Goal: Information Seeking & Learning: Learn about a topic

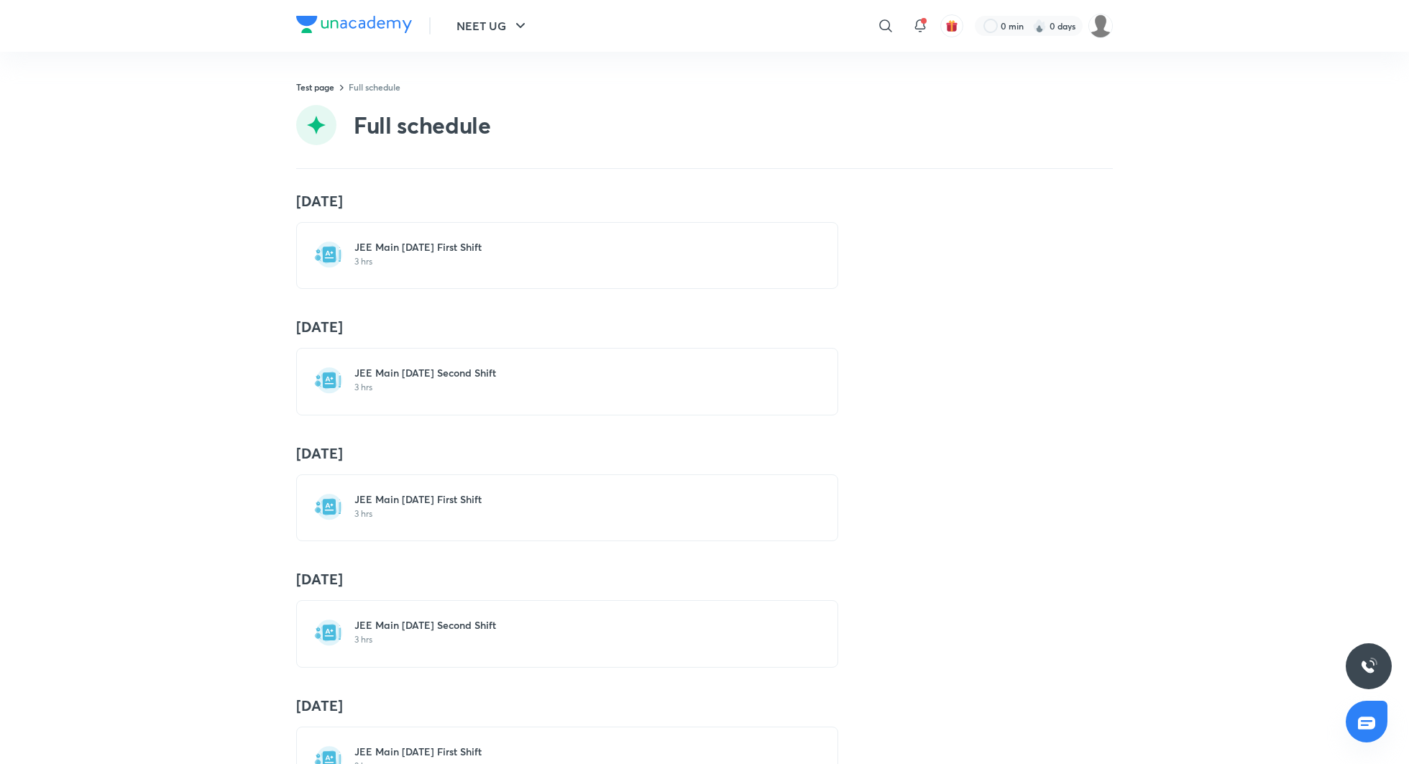
click at [459, 247] on h6 "JEE Main [DATE] First Shift" at bounding box center [575, 247] width 443 height 14
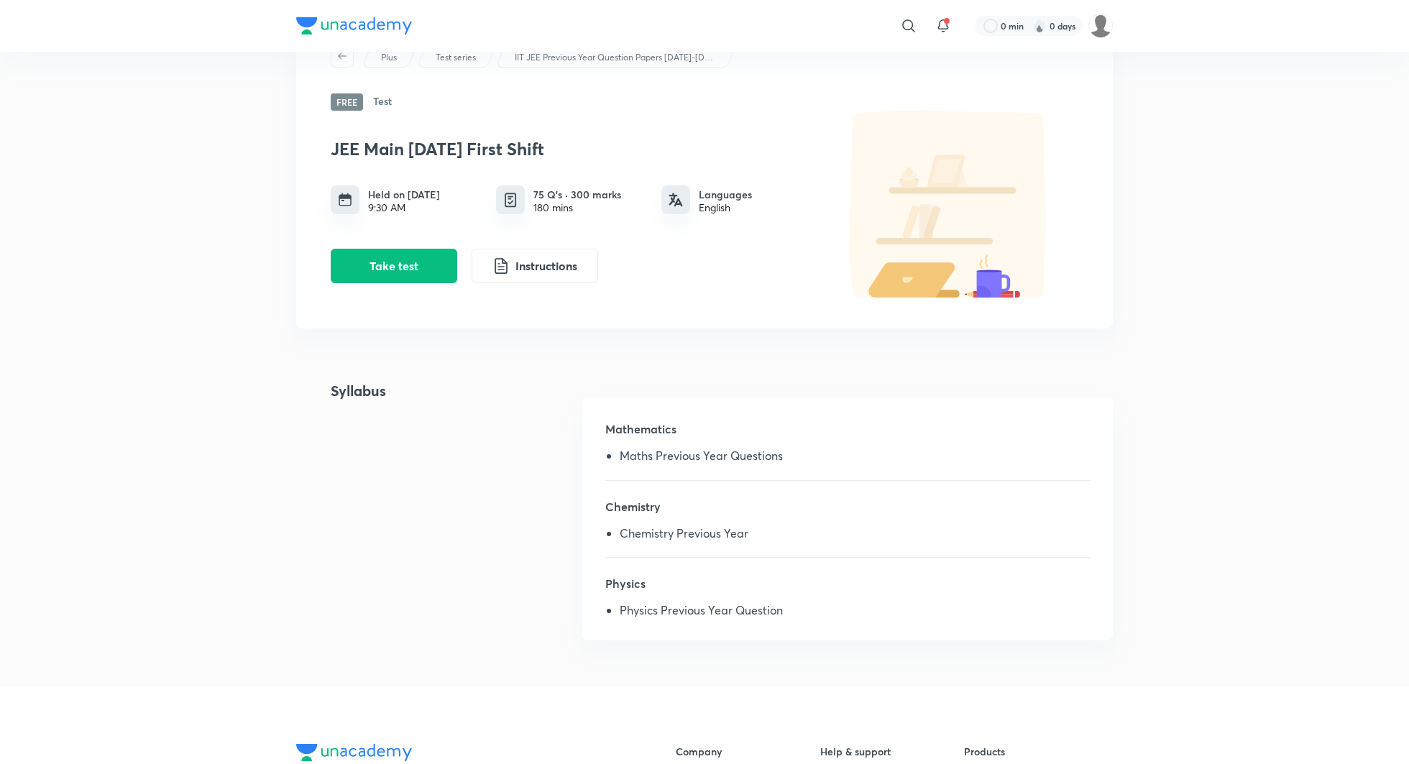
scroll to position [84, 0]
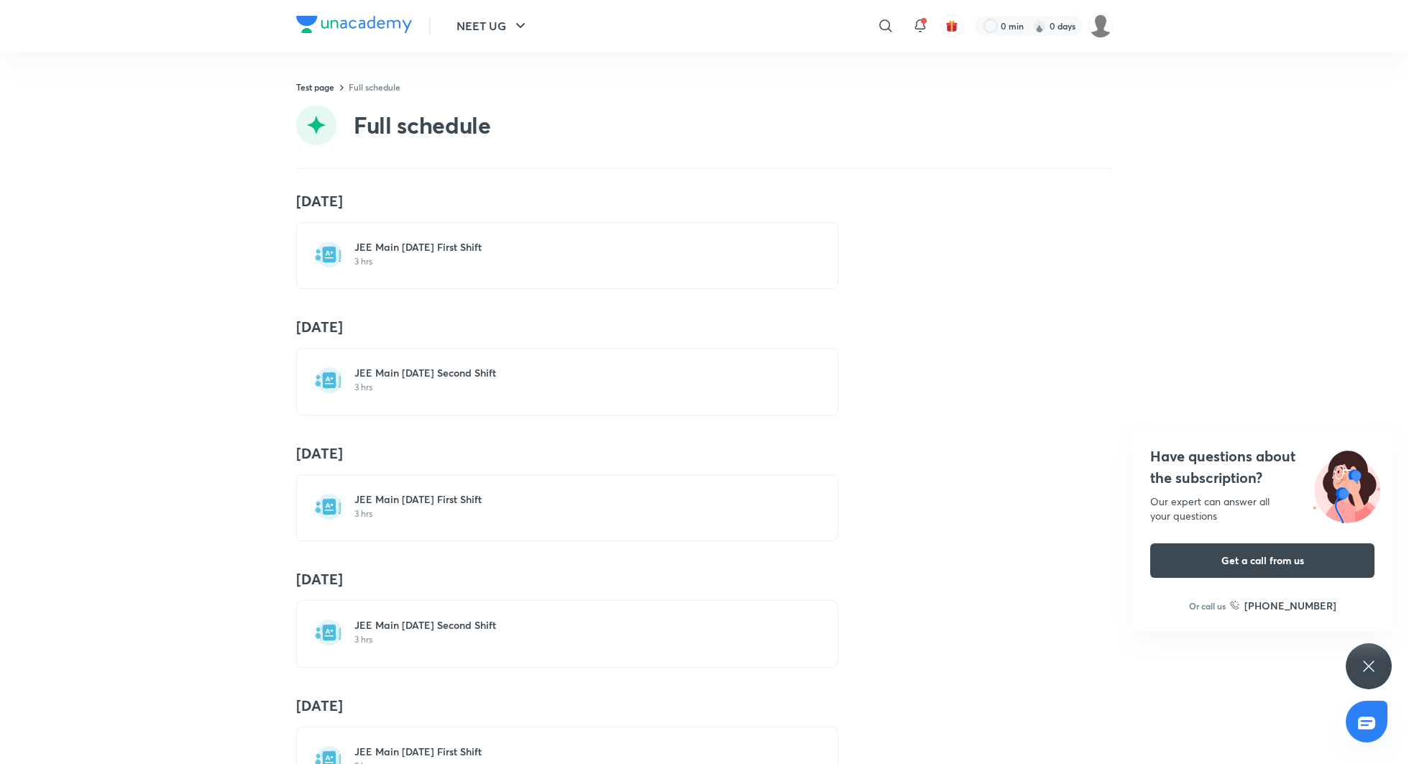
click at [405, 368] on h6 "JEE Main 2020 Jan 07 Second Shift" at bounding box center [575, 373] width 443 height 14
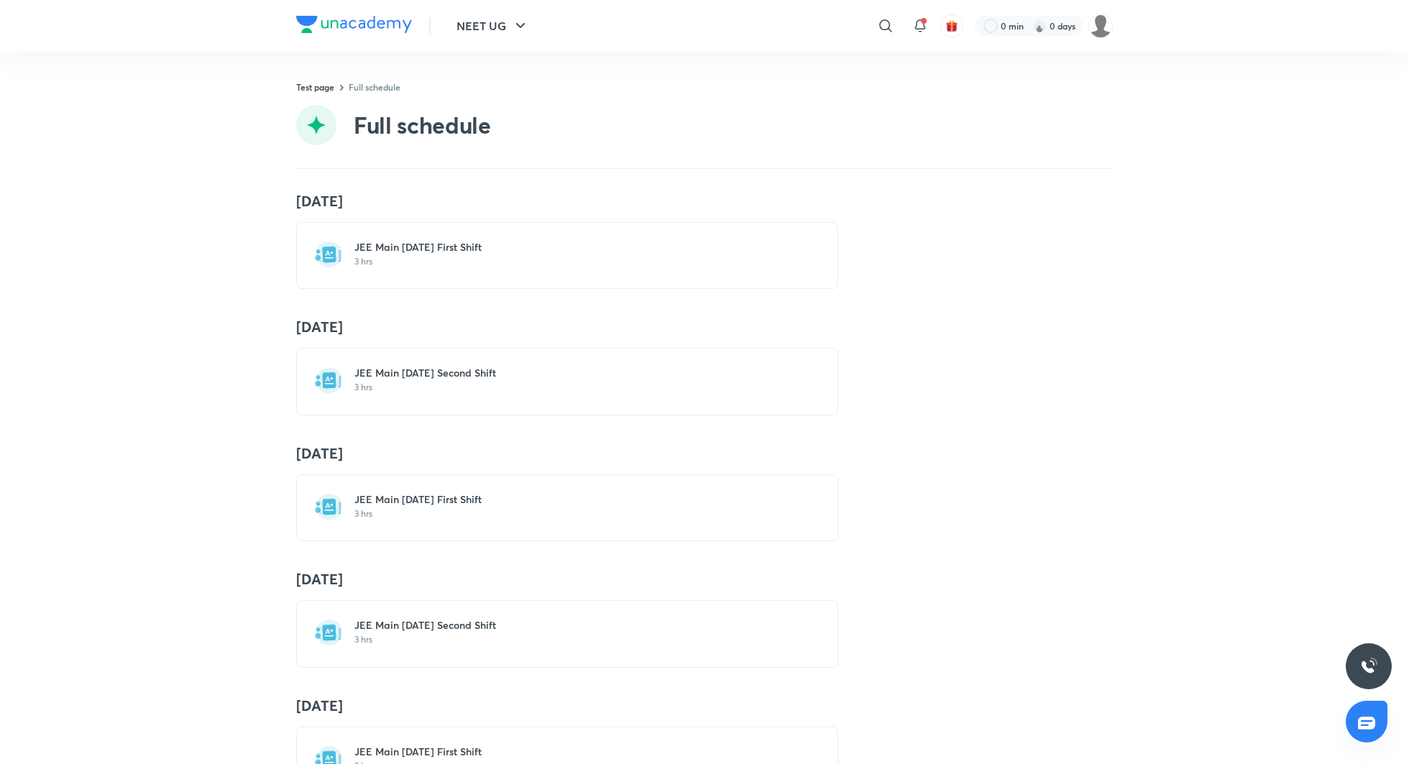
click at [460, 254] on h6 "JEE Main 2020 Jan 07 First Shift" at bounding box center [575, 247] width 443 height 14
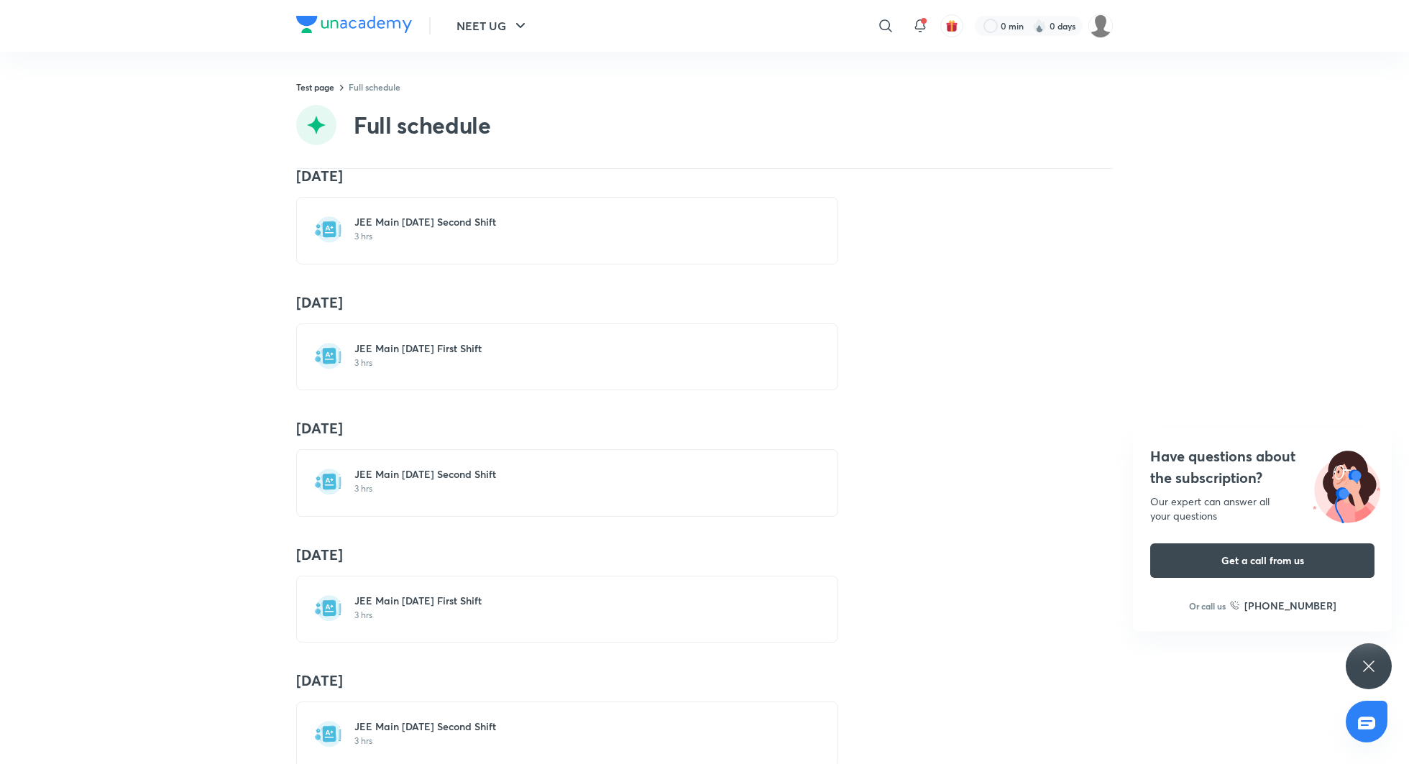
scroll to position [153, 0]
click at [431, 343] on h6 "JEE Main 2020 Jan 08 First Shift" at bounding box center [575, 346] width 443 height 14
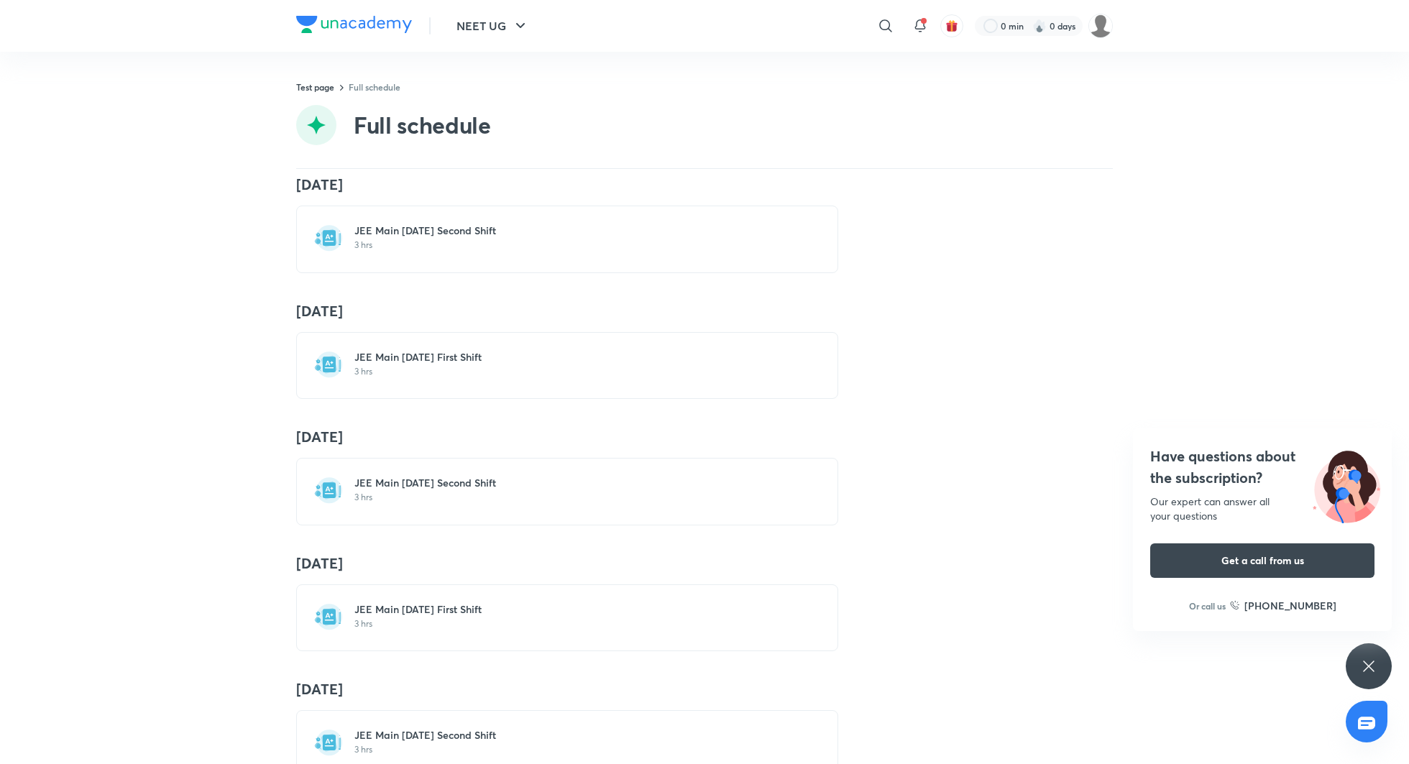
scroll to position [144, 0]
click at [403, 480] on h6 "JEE Main 2020 Jan 08 Second Shift" at bounding box center [575, 481] width 443 height 14
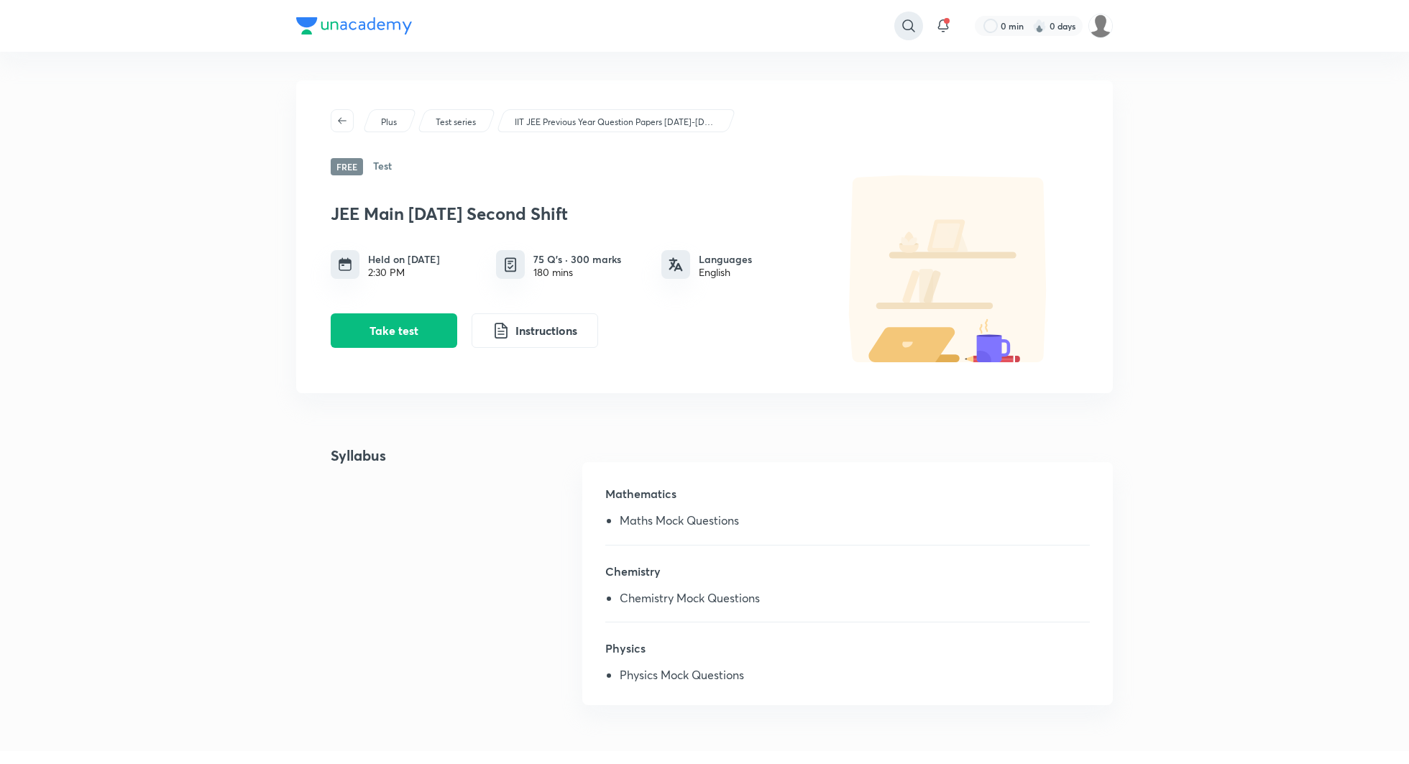
click at [909, 21] on icon at bounding box center [908, 25] width 12 height 12
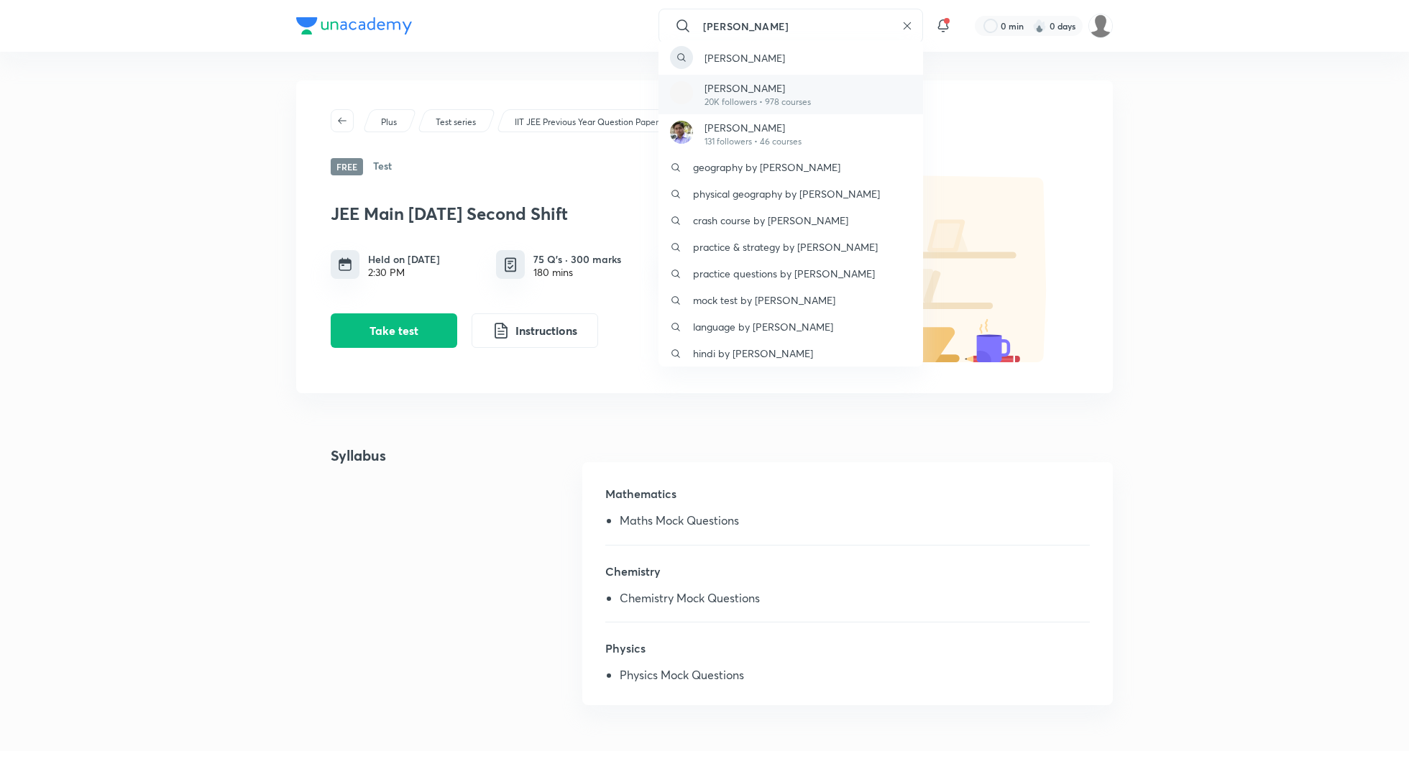
type input "abhinav singh"
click at [771, 100] on p "20K followers • 978 courses" at bounding box center [757, 102] width 106 height 13
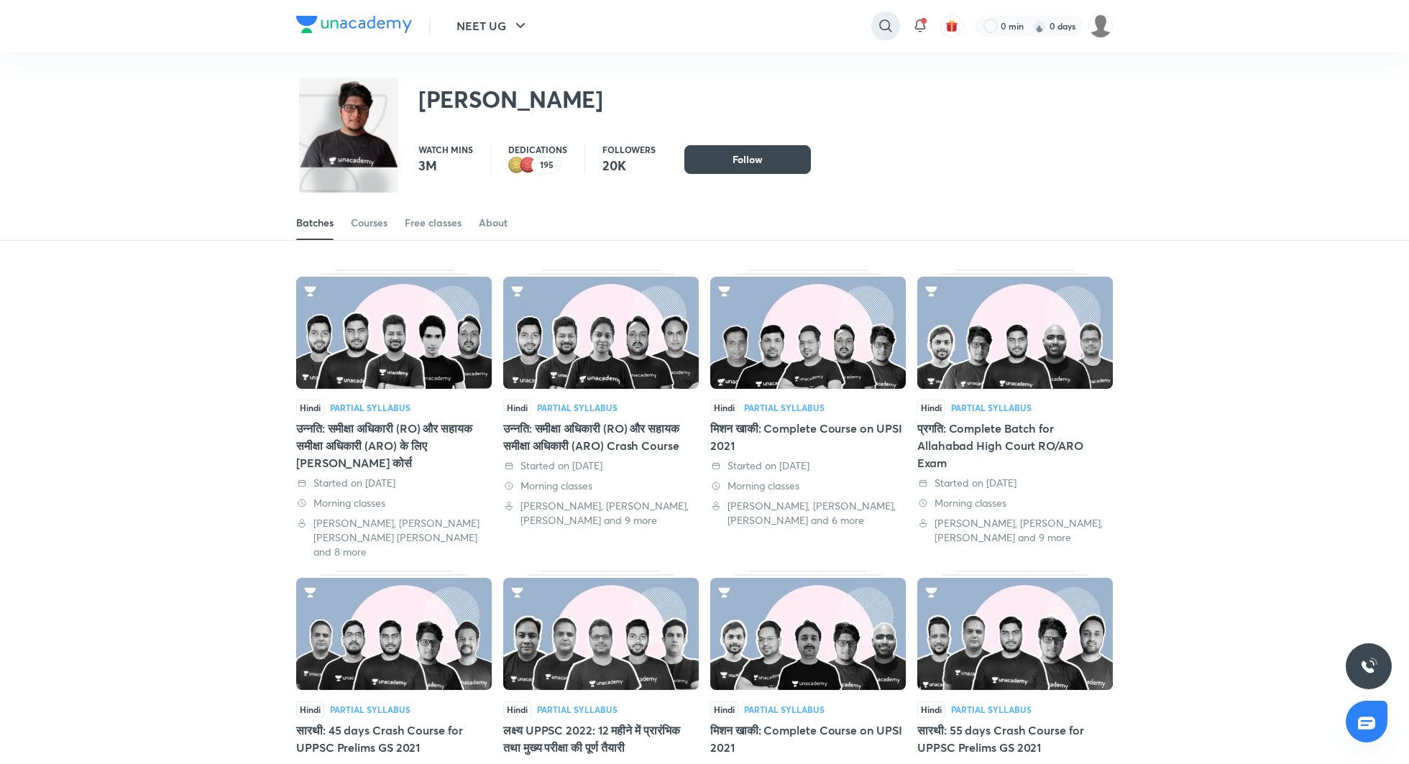
click at [880, 30] on icon at bounding box center [885, 25] width 17 height 17
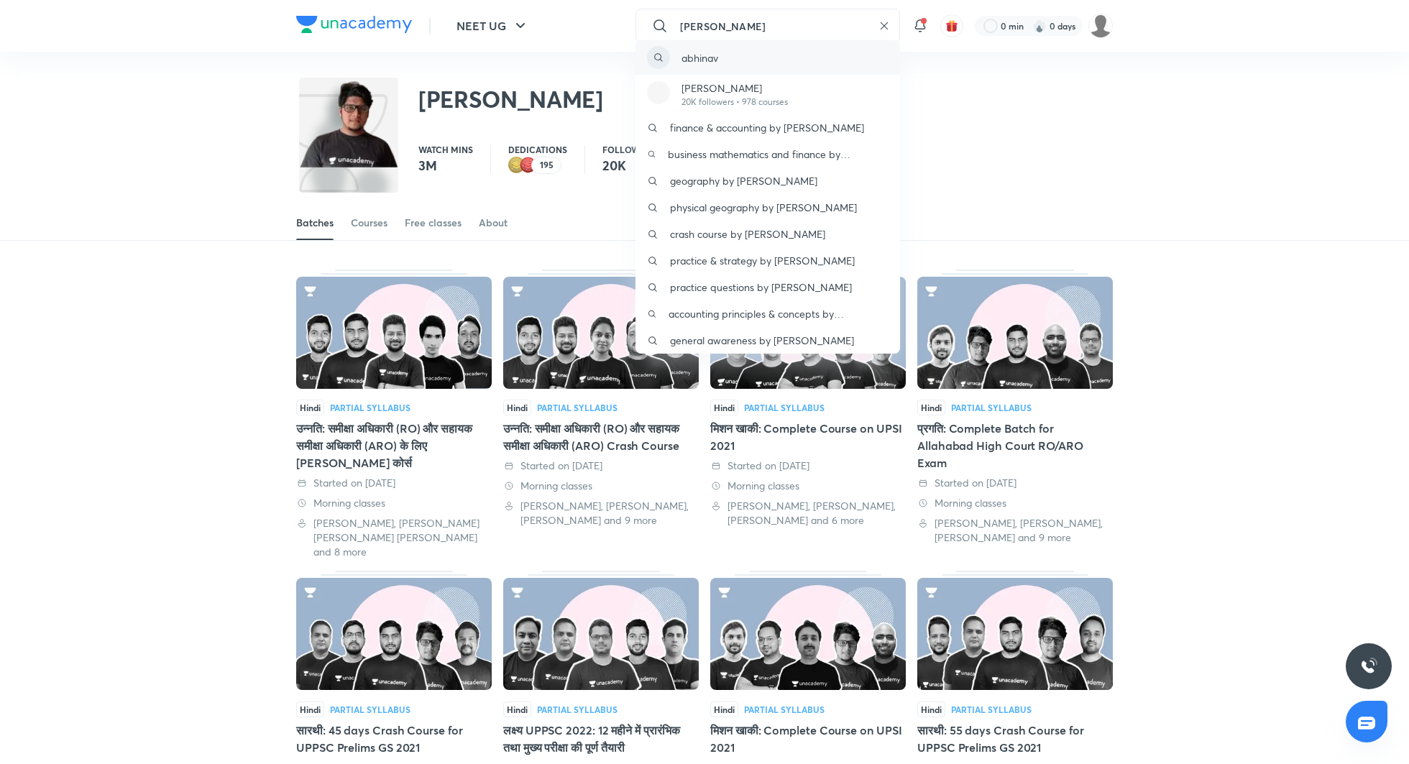
type input "abhinav neet"
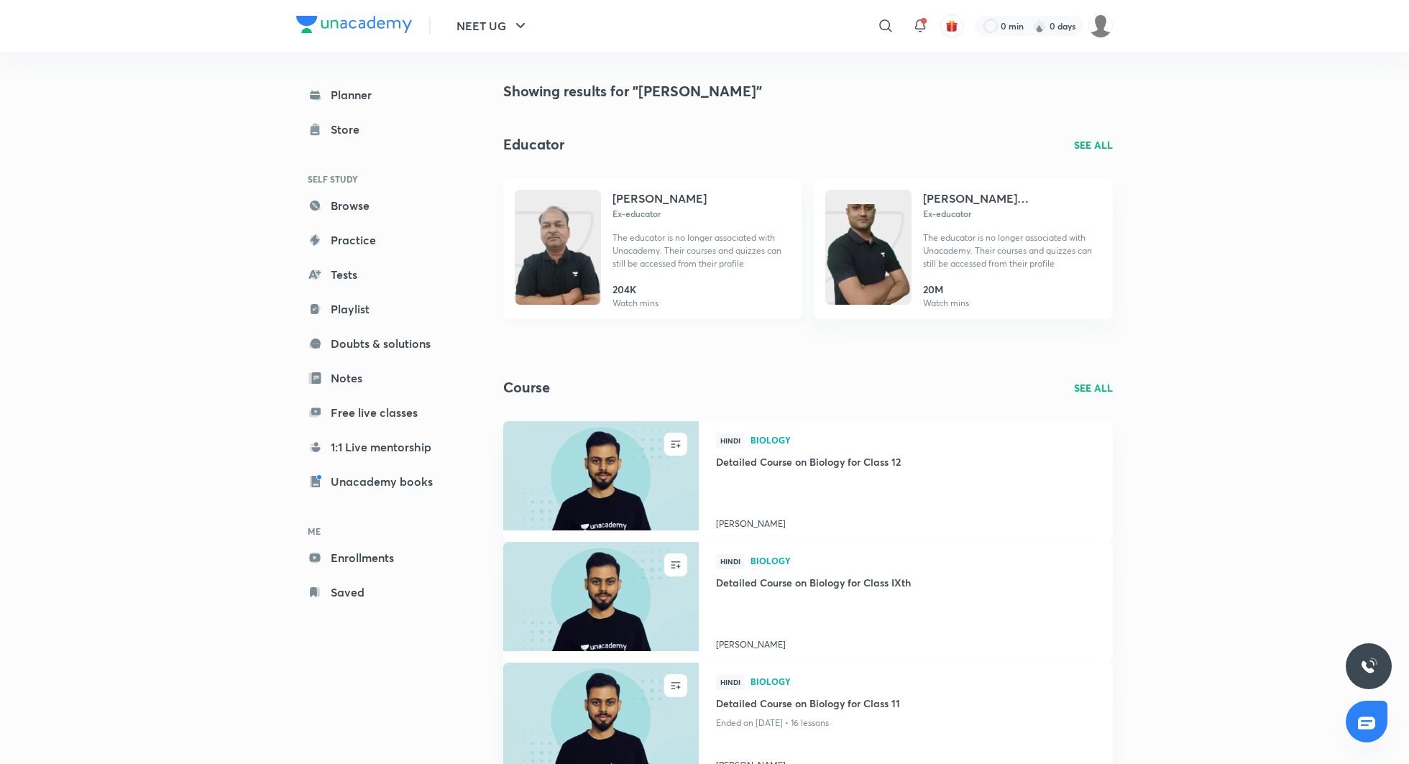
click at [704, 204] on h4 "Abhinav Prakash Shukla" at bounding box center [659, 198] width 94 height 17
click at [972, 200] on h4 "Abhinav Sonu" at bounding box center [1012, 198] width 178 height 17
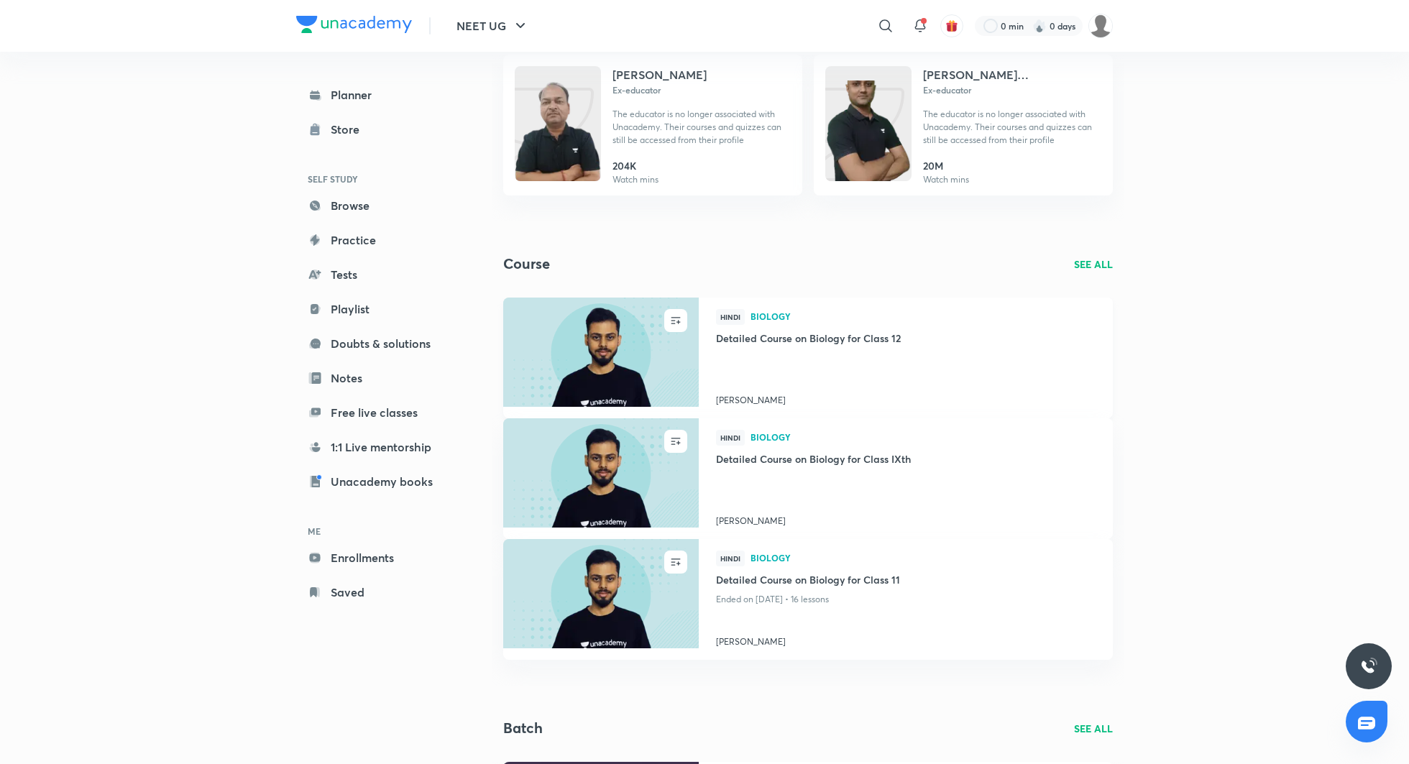
scroll to position [124, 0]
click at [800, 342] on h4 "Detailed Course on Biology for Class 12" at bounding box center [906, 339] width 380 height 18
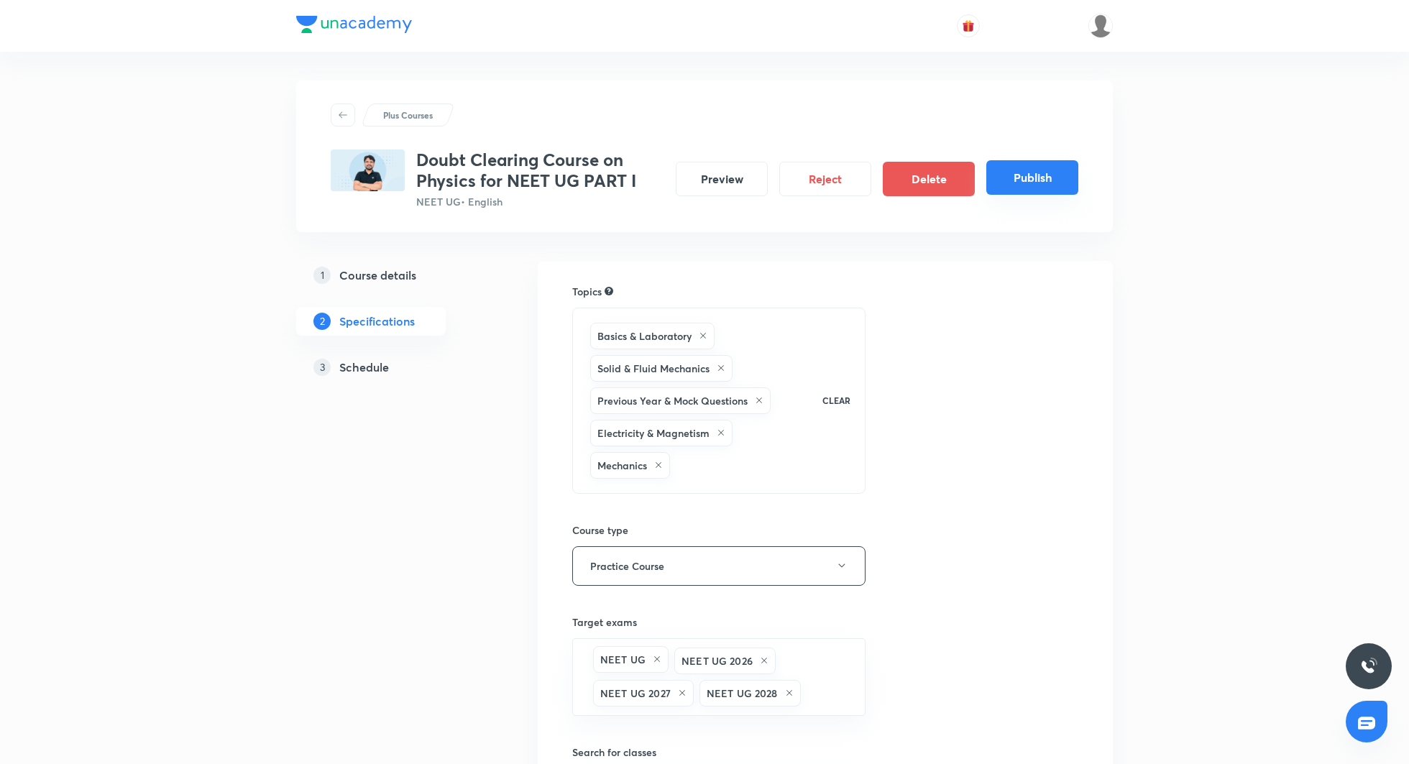
click at [1012, 178] on button "Publish" at bounding box center [1032, 177] width 92 height 35
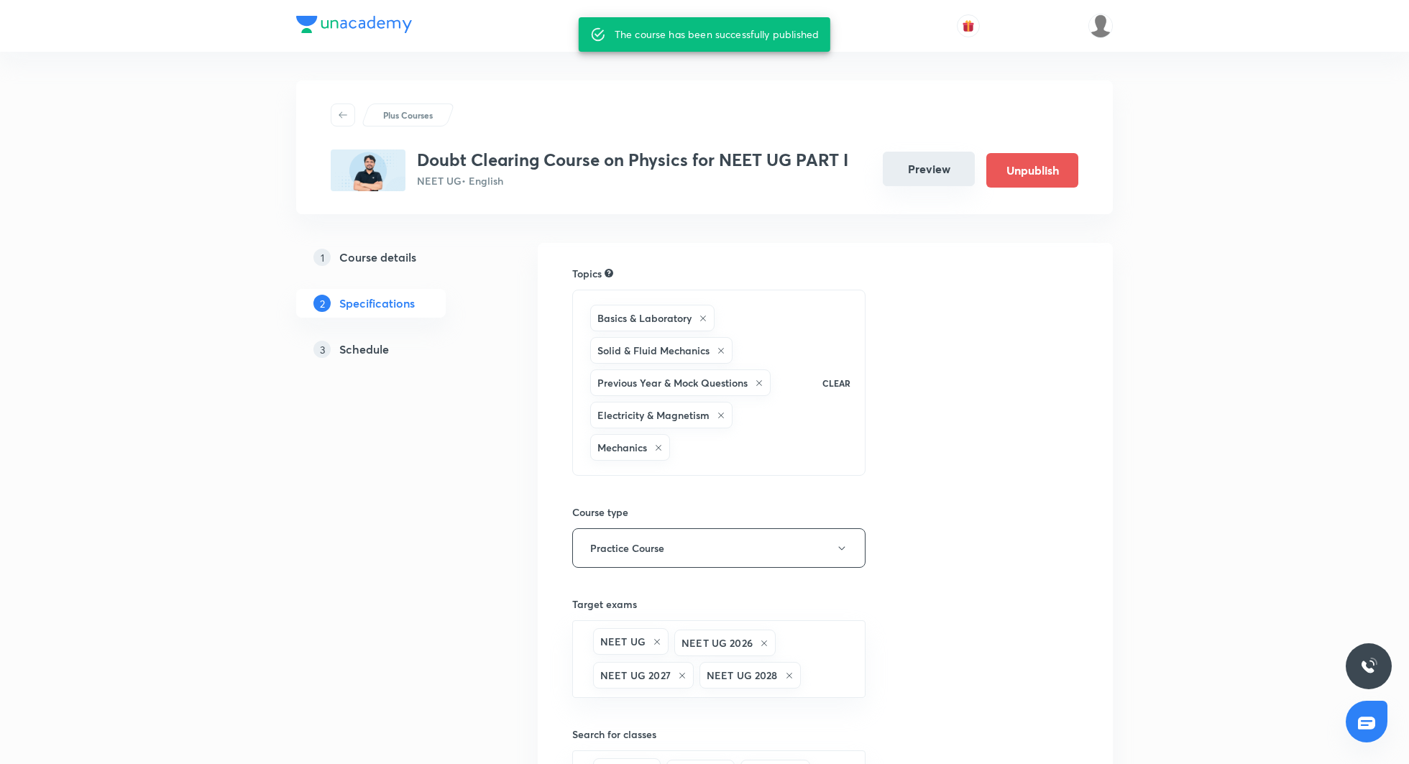
click at [924, 178] on button "Preview" at bounding box center [929, 169] width 92 height 35
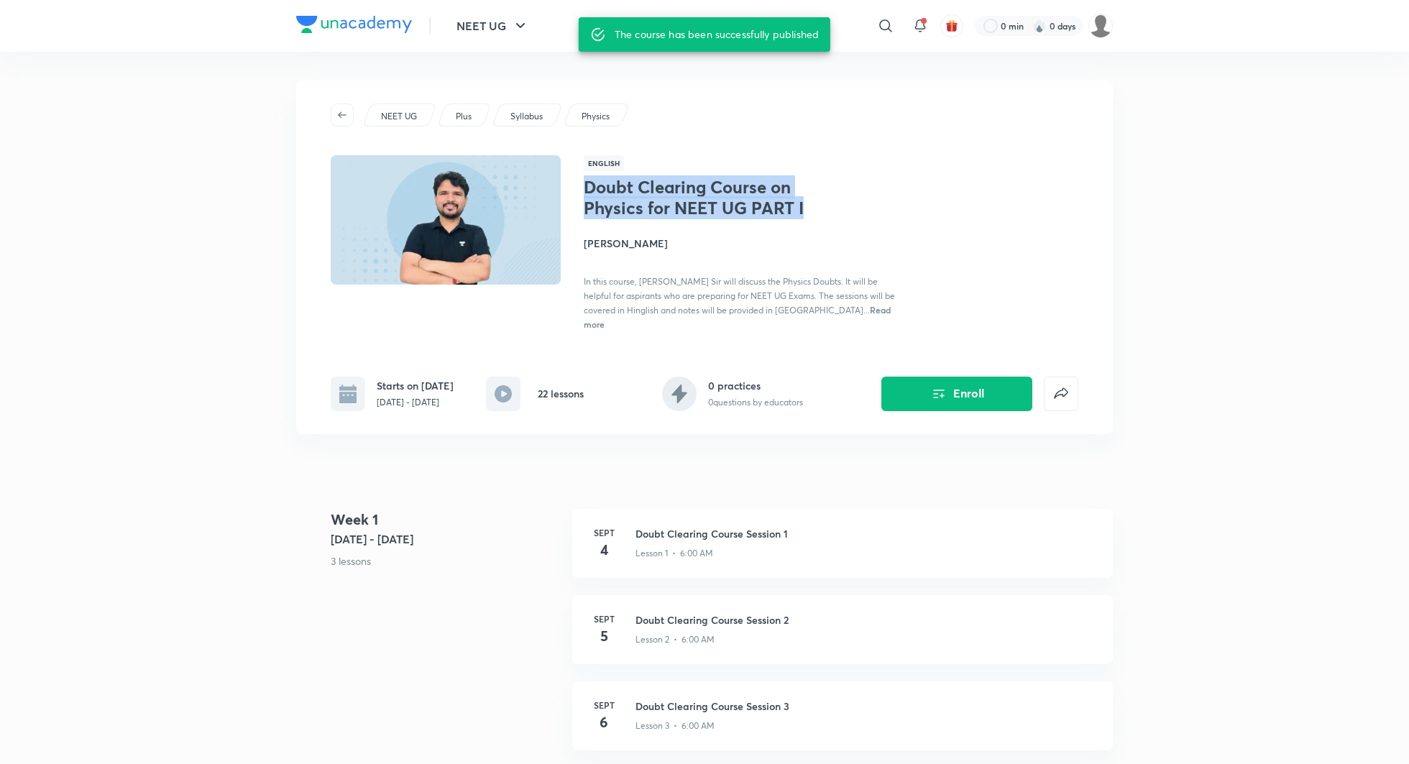
drag, startPoint x: 587, startPoint y: 184, endPoint x: 807, endPoint y: 203, distance: 221.5
click at [807, 203] on h1 "Doubt Clearing Course on Physics for NEET UG PART I" at bounding box center [701, 198] width 235 height 42
copy h1 "Doubt Clearing Course on Physics for NEET UG PART I"
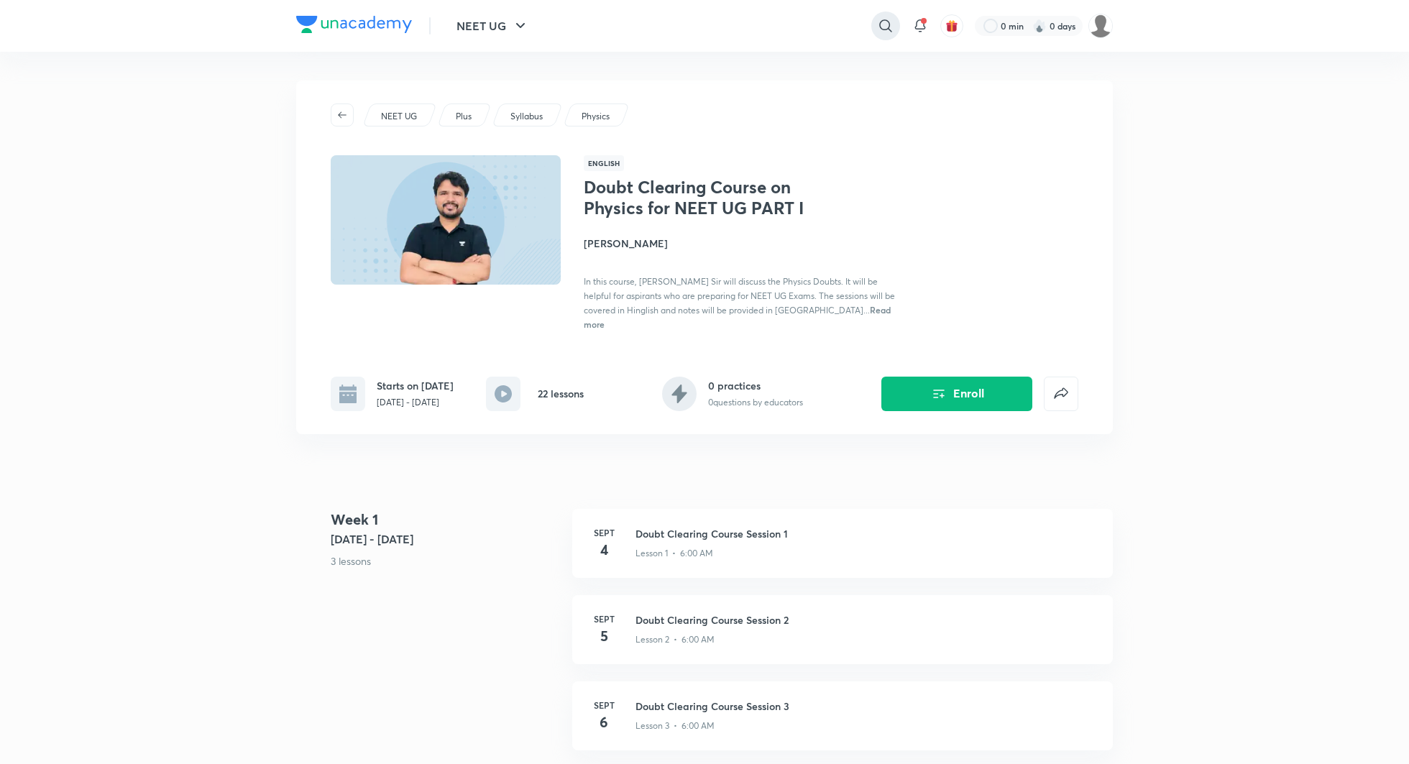
click at [883, 24] on icon at bounding box center [885, 25] width 17 height 17
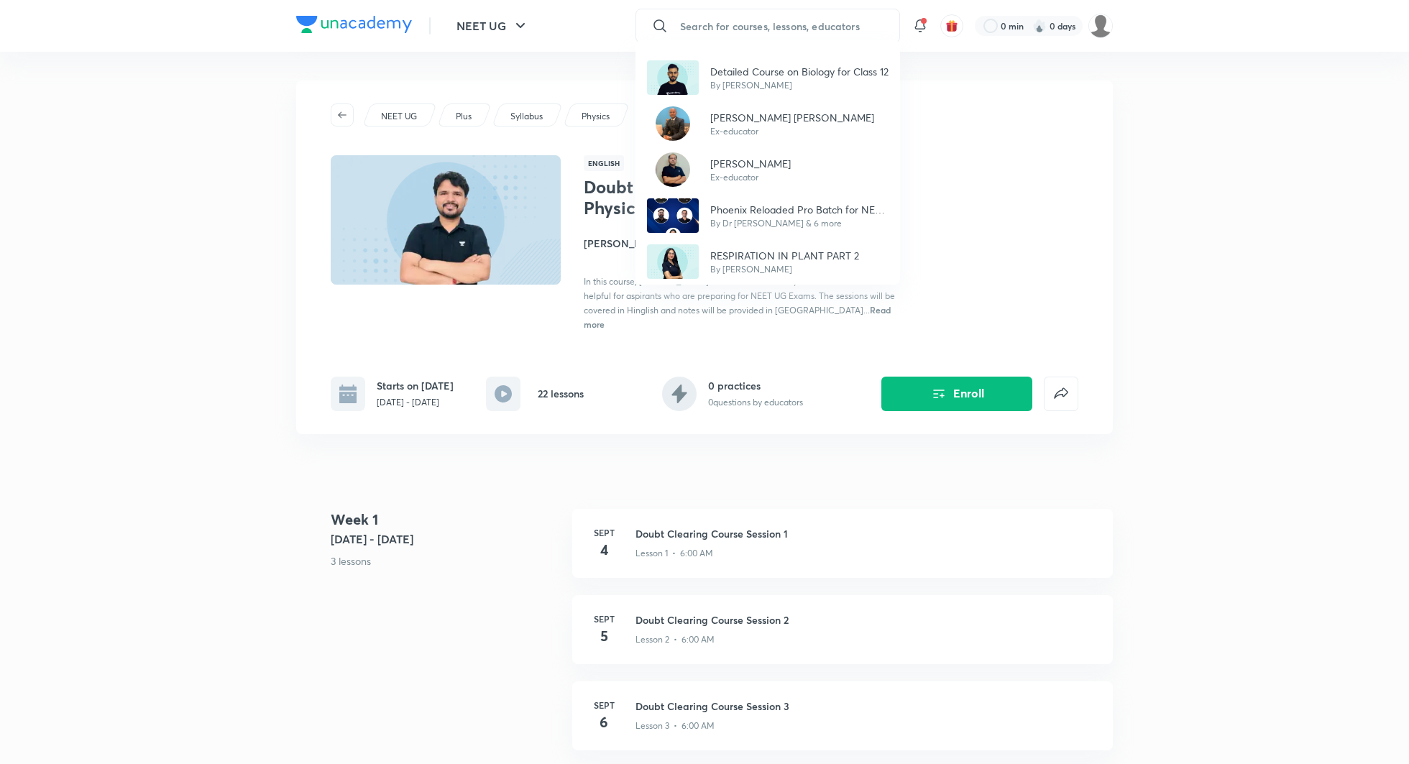
type input "a"
click at [961, 132] on div "Detailed Course on Biology for Class 12 By Abhinav Tripathi Abhinav Sonu Ex-edu…" at bounding box center [704, 382] width 1409 height 764
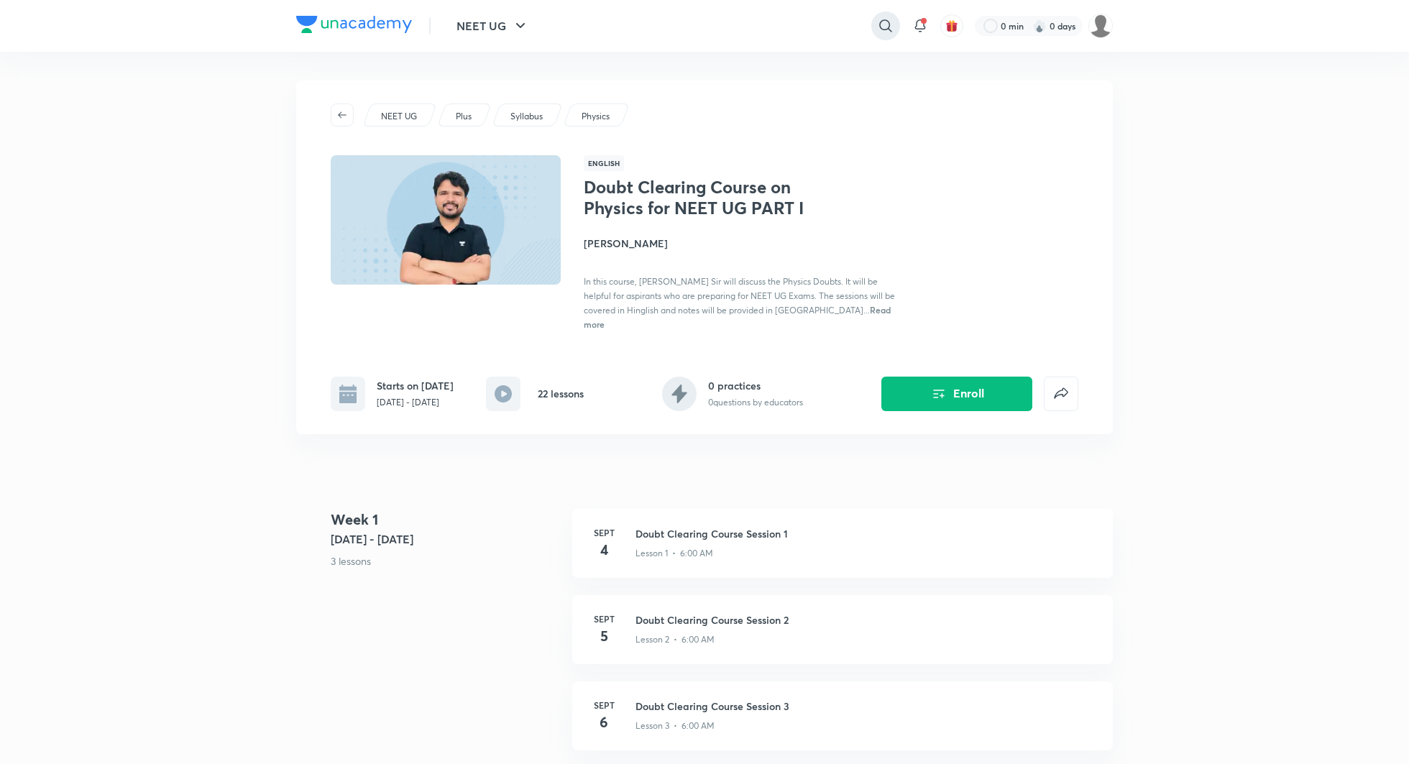
click at [889, 26] on icon at bounding box center [885, 25] width 17 height 17
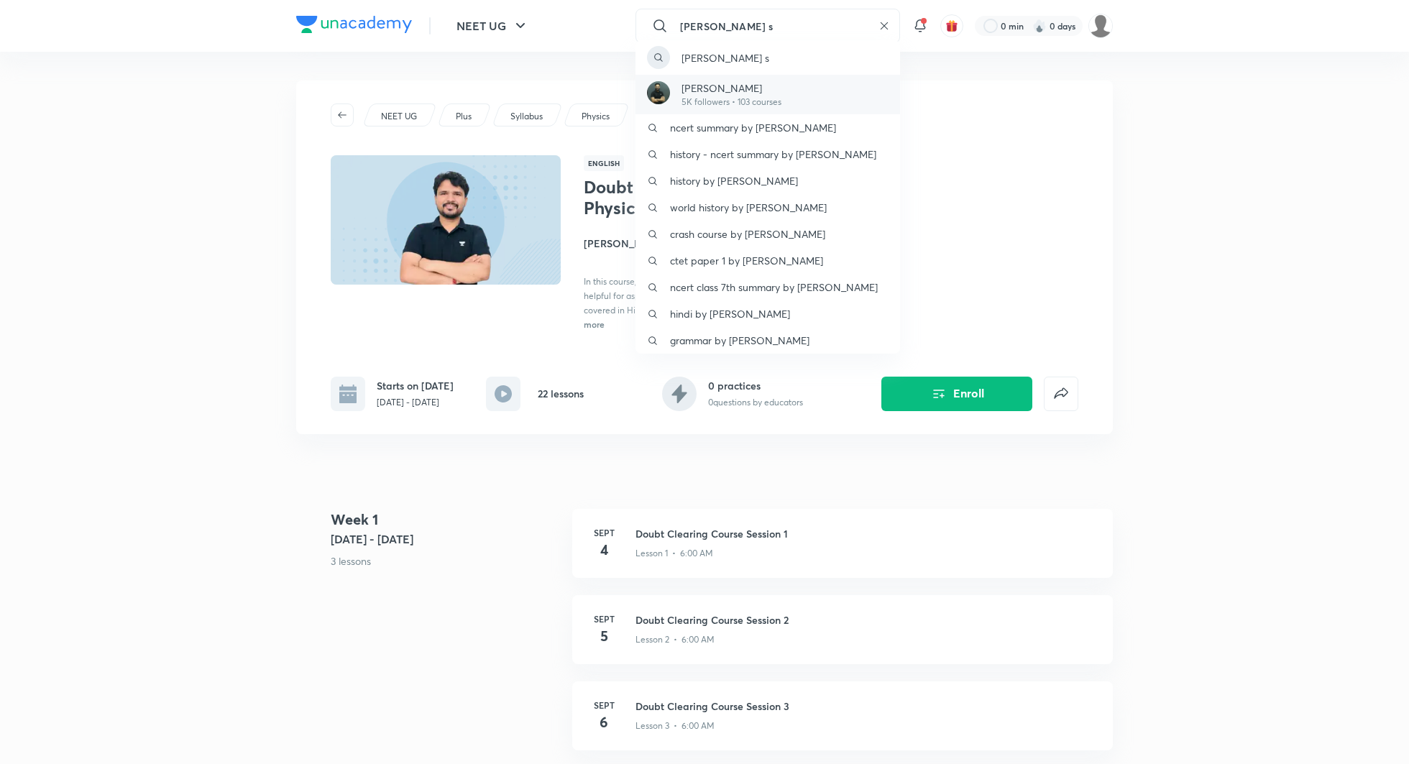
type input "anubhav s"
click at [722, 97] on p "5K followers • 103 courses" at bounding box center [731, 102] width 100 height 13
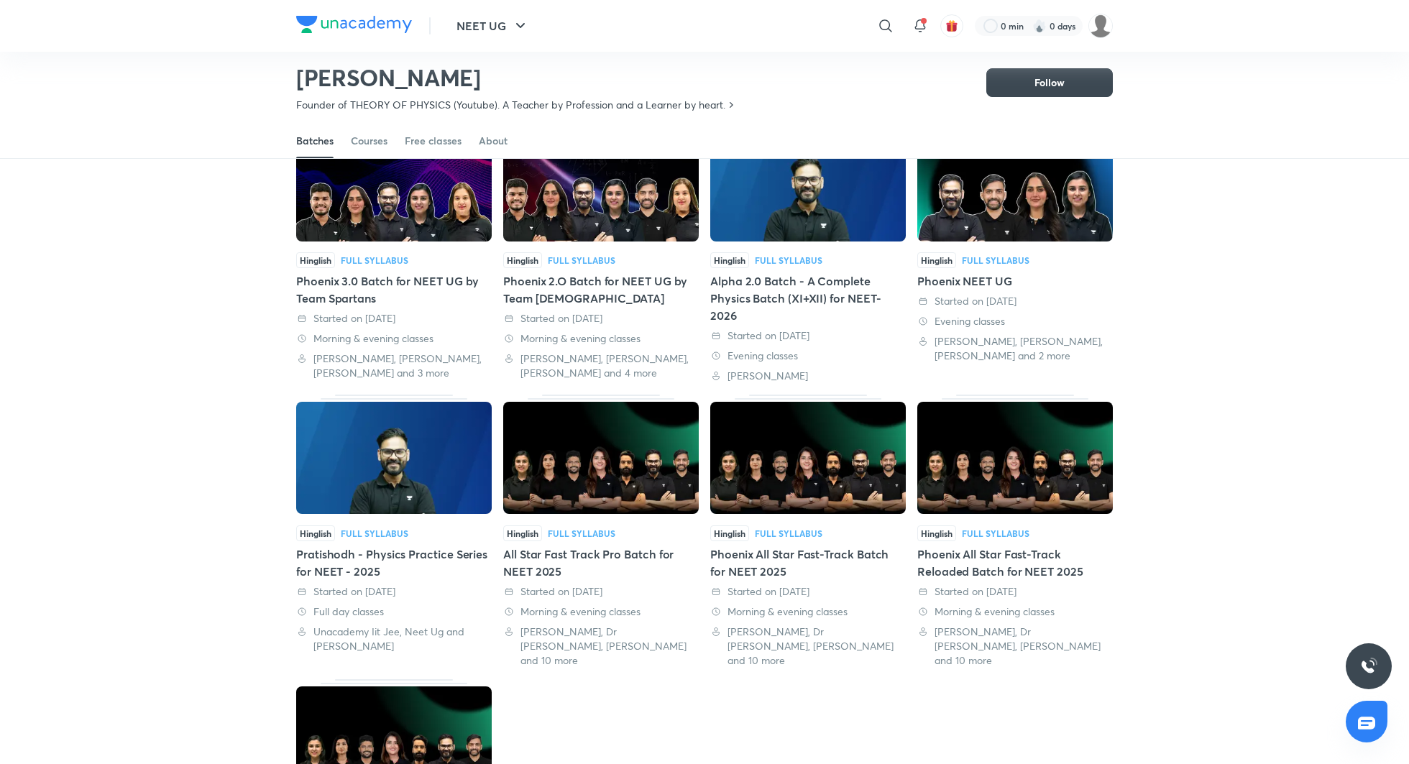
scroll to position [122, 0]
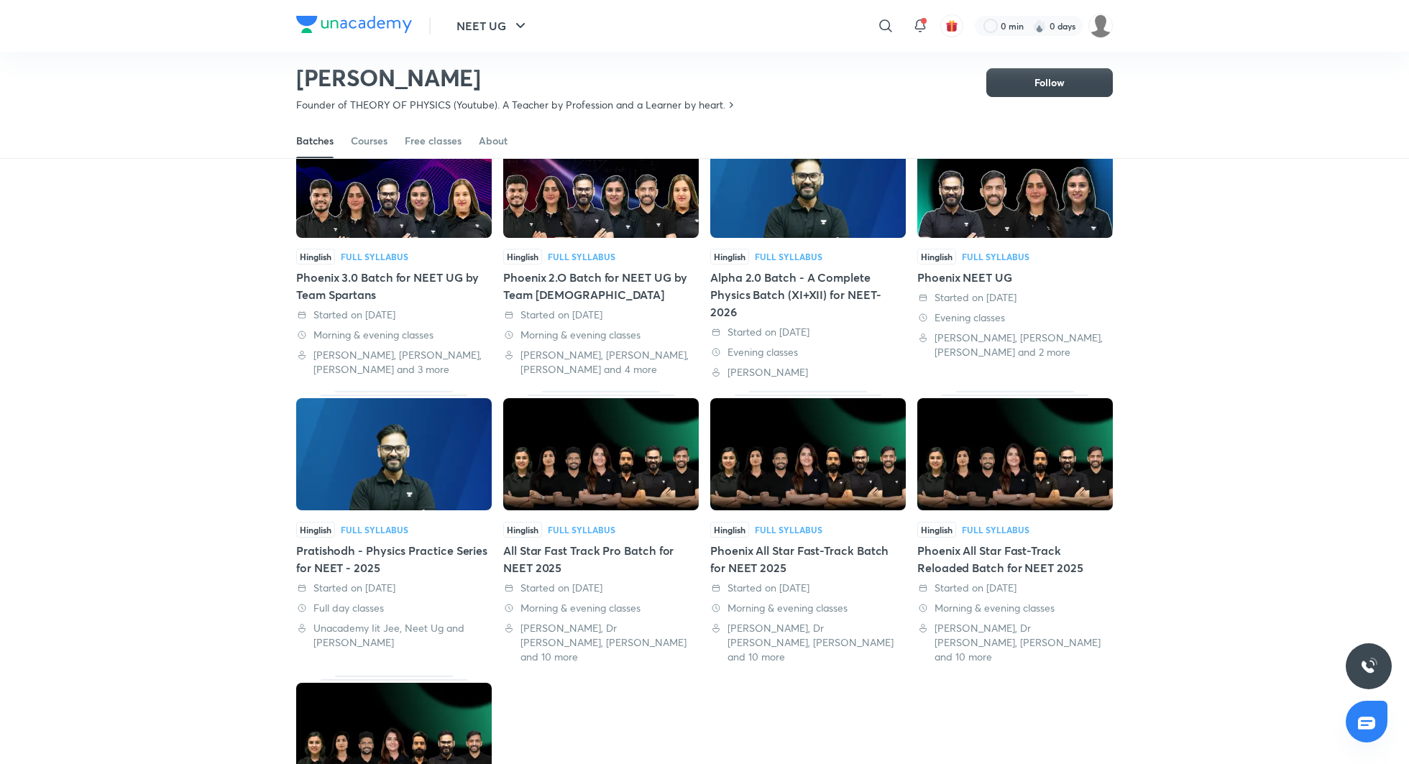
click at [766, 275] on div "Alpha 2.0 Batch - A Complete Physics Batch (XI+XII) for NEET-2026" at bounding box center [808, 295] width 196 height 52
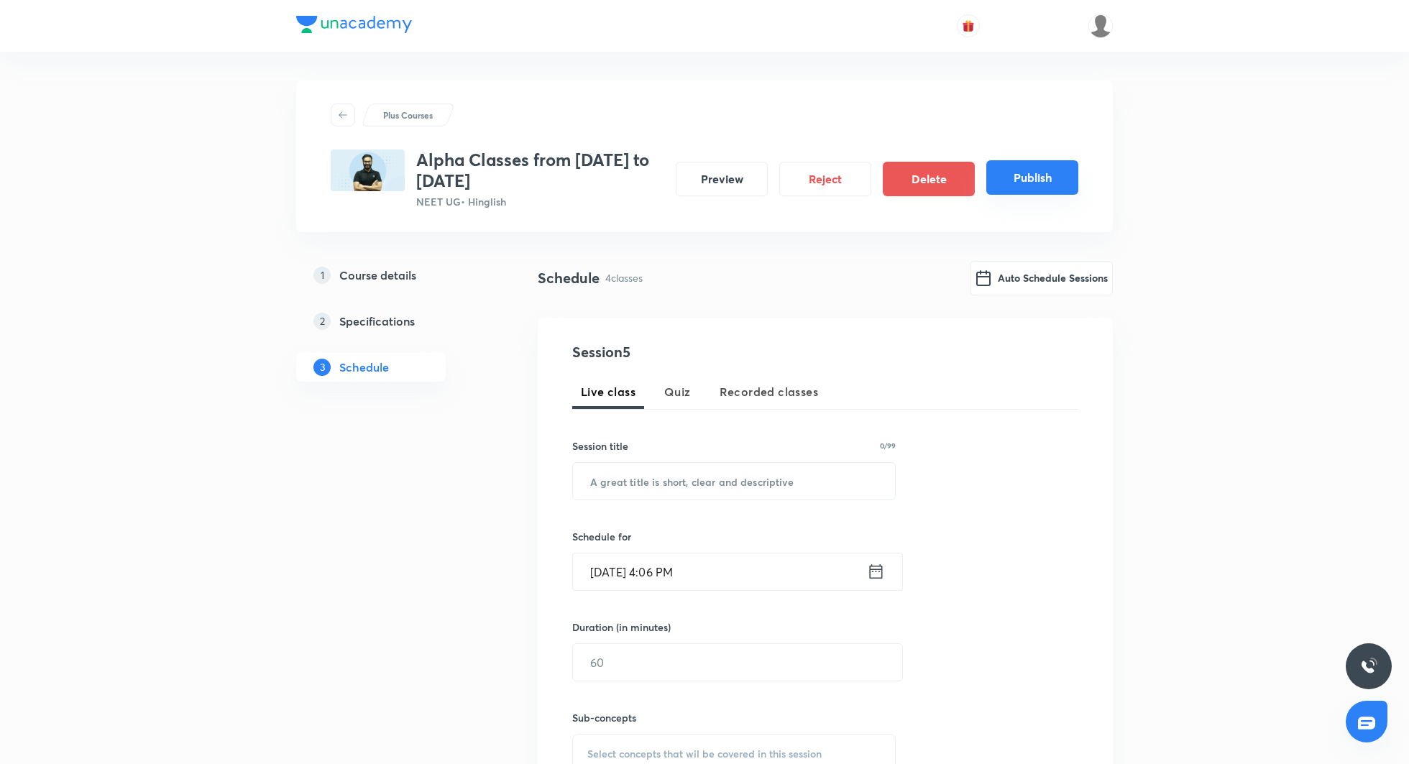
click at [1047, 176] on button "Publish" at bounding box center [1032, 177] width 92 height 35
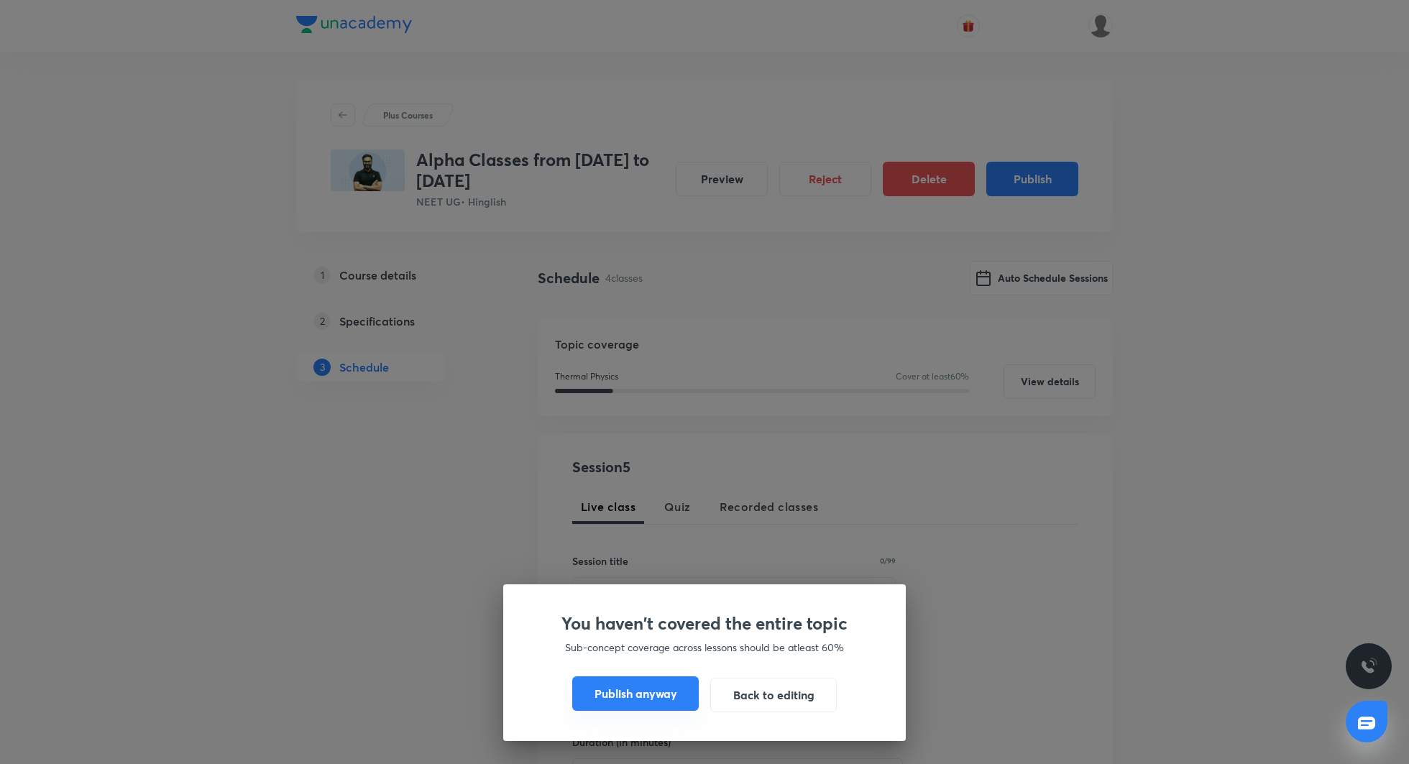
click at [640, 694] on button "Publish anyway" at bounding box center [635, 693] width 127 height 35
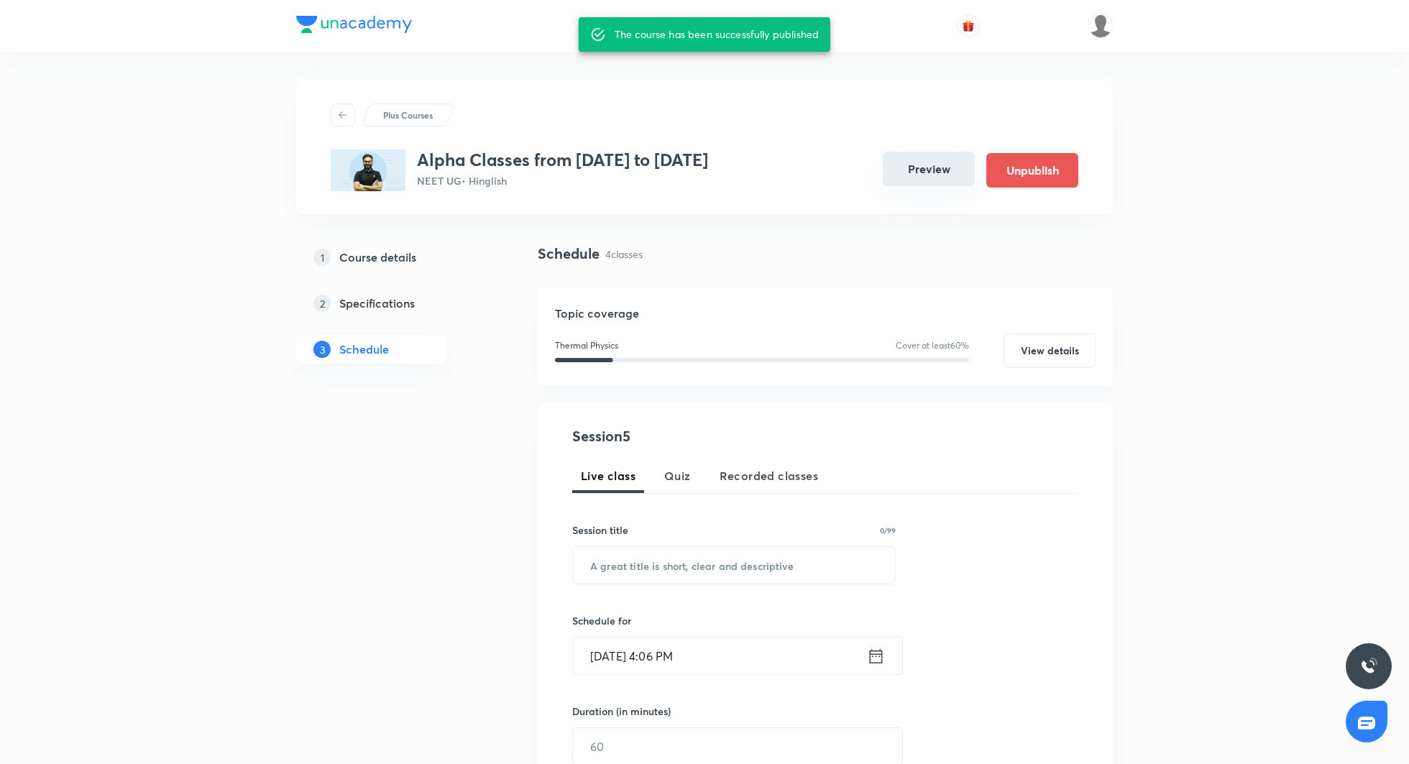
click at [911, 174] on button "Preview" at bounding box center [929, 169] width 92 height 35
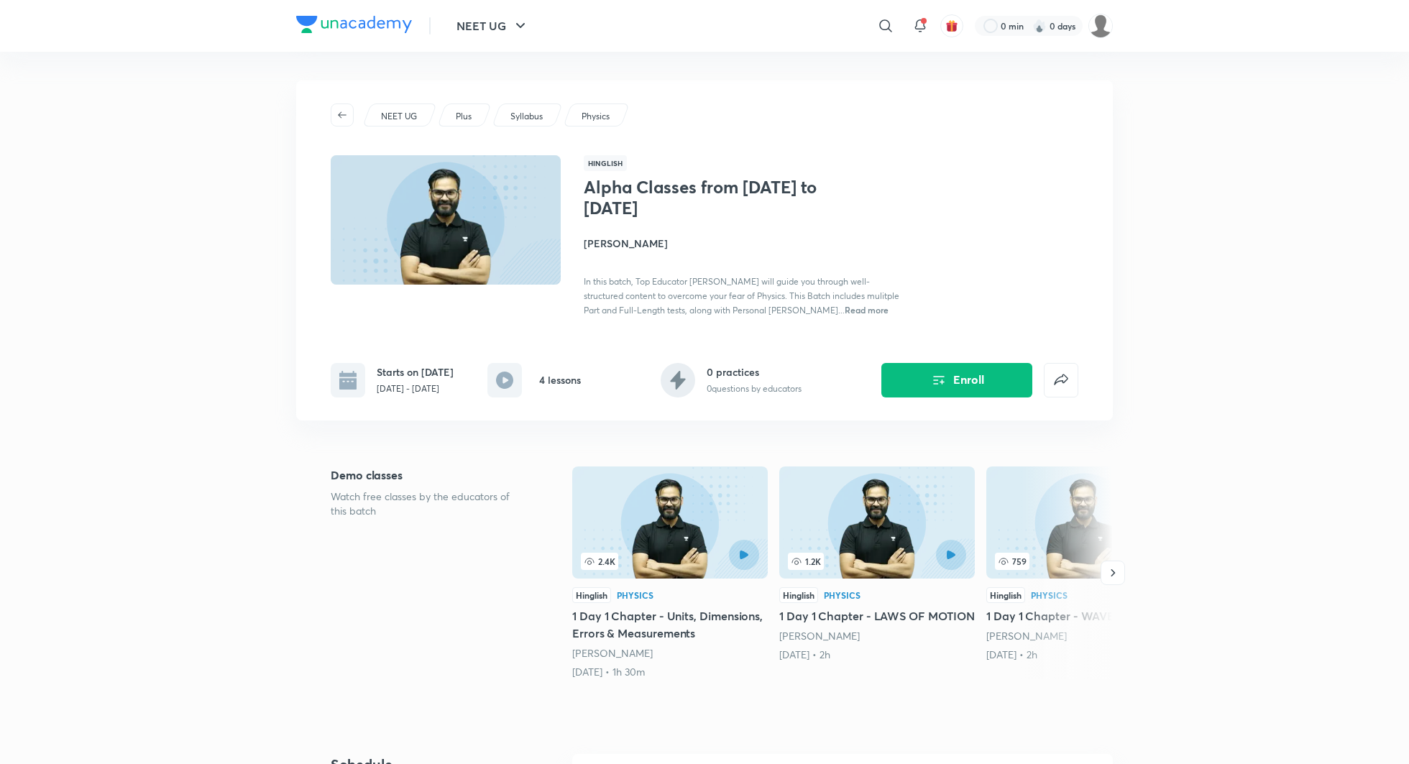
click at [633, 242] on h4 "Anubhav Shrivastava" at bounding box center [745, 243] width 322 height 15
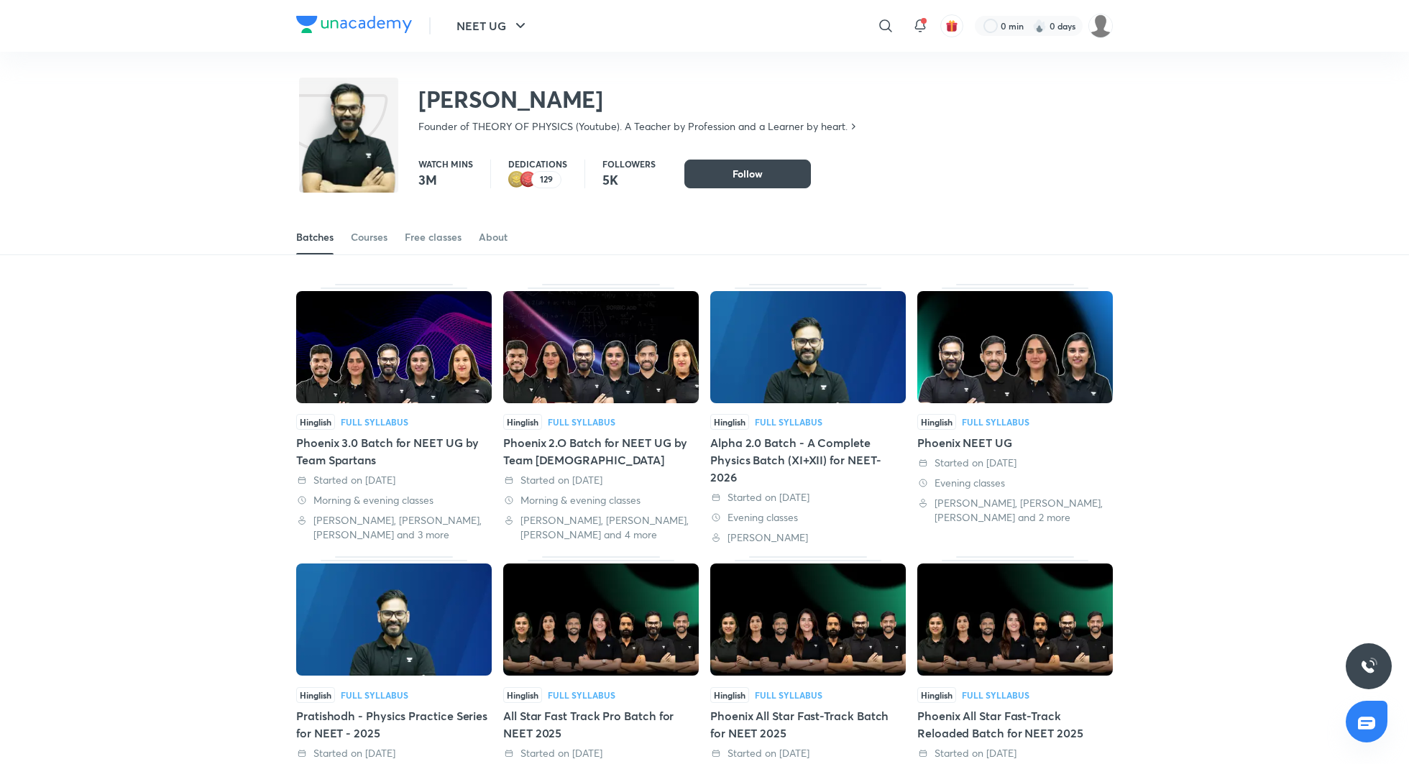
click at [403, 441] on div "Phoenix 3.0 Batch for NEET UG by Team Spartans" at bounding box center [394, 451] width 196 height 35
click at [569, 434] on div "Phoenix 2.O Batch for NEET UG by Team Spartans" at bounding box center [601, 451] width 196 height 35
click at [770, 435] on div "Alpha 2.0 Batch - A Complete Physics Batch (XI+XII) for NEET-2026" at bounding box center [808, 460] width 196 height 52
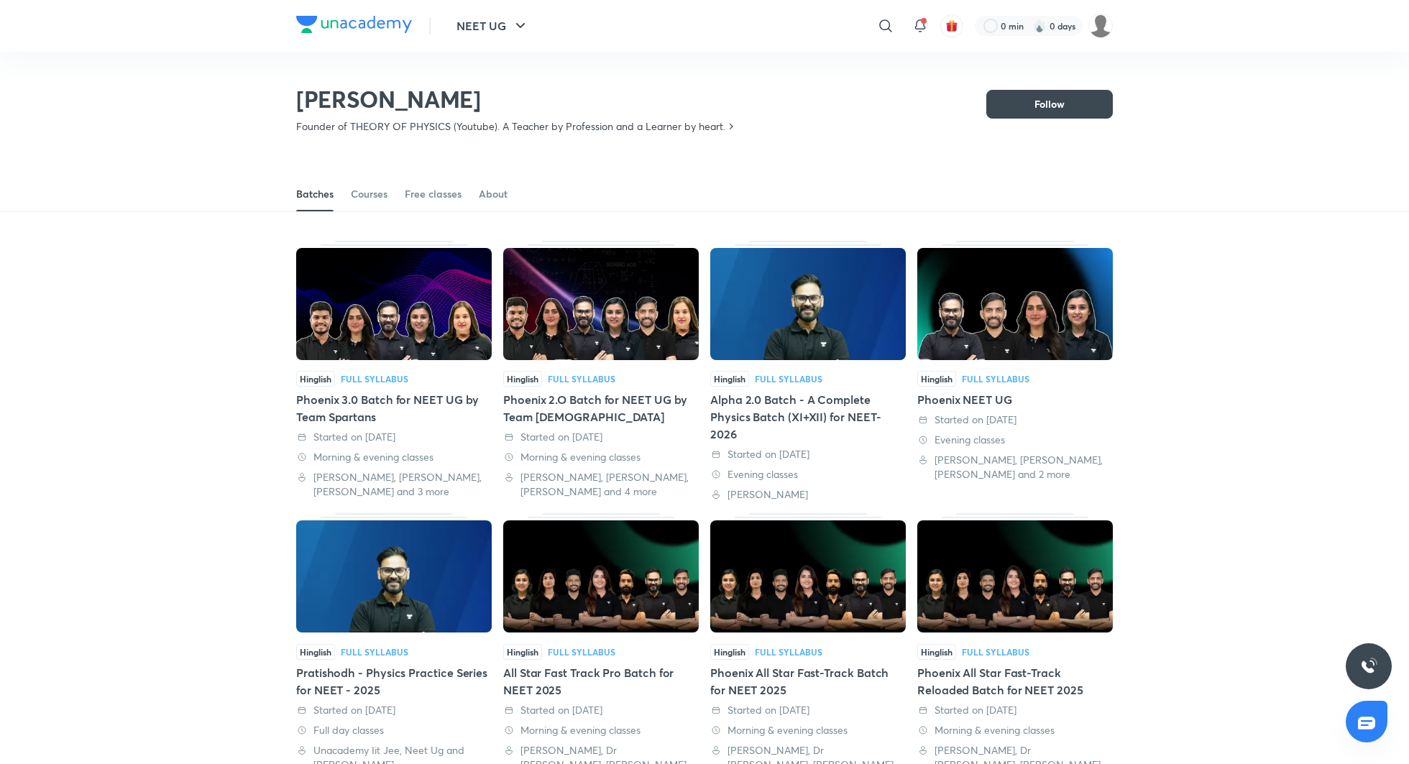
scroll to position [148, 0]
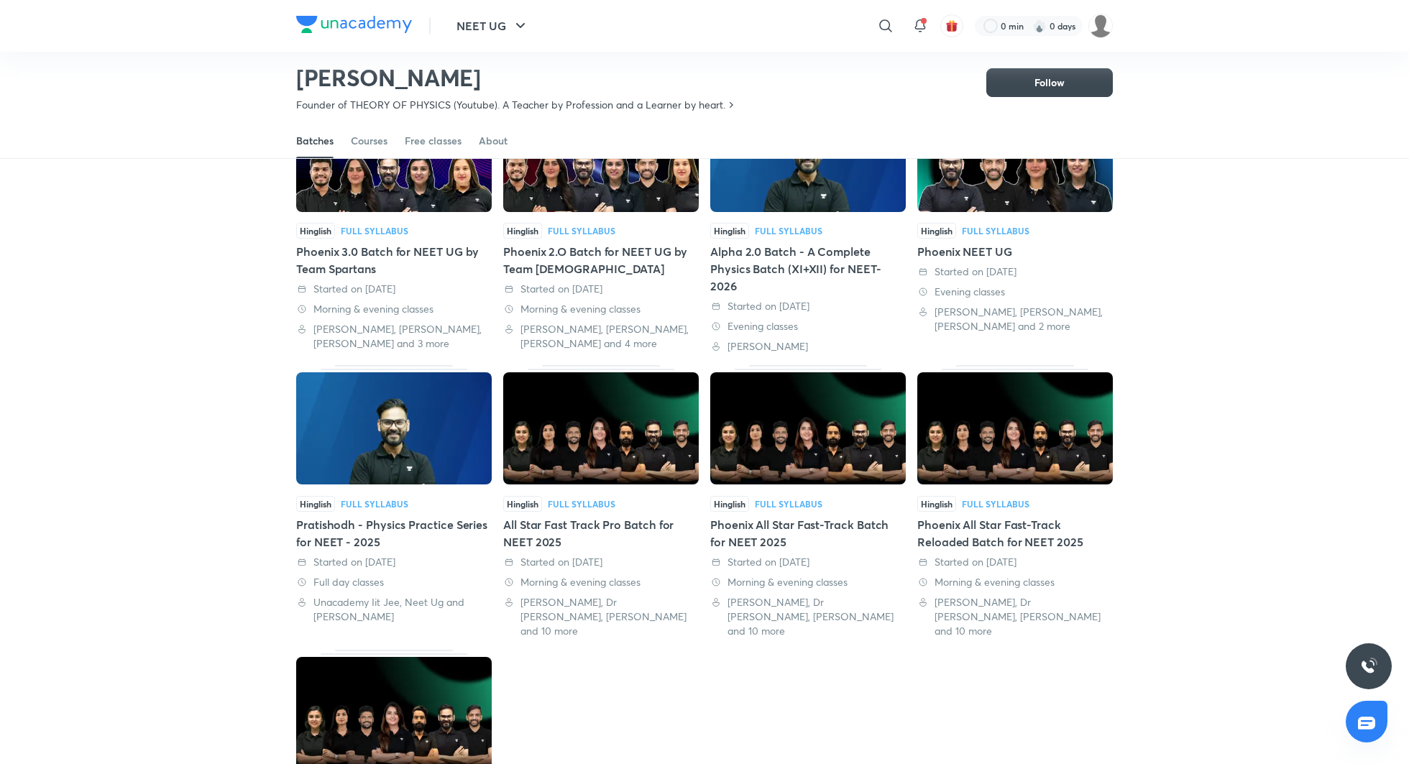
click at [979, 251] on div "Phoenix NEET UG" at bounding box center [1015, 251] width 196 height 17
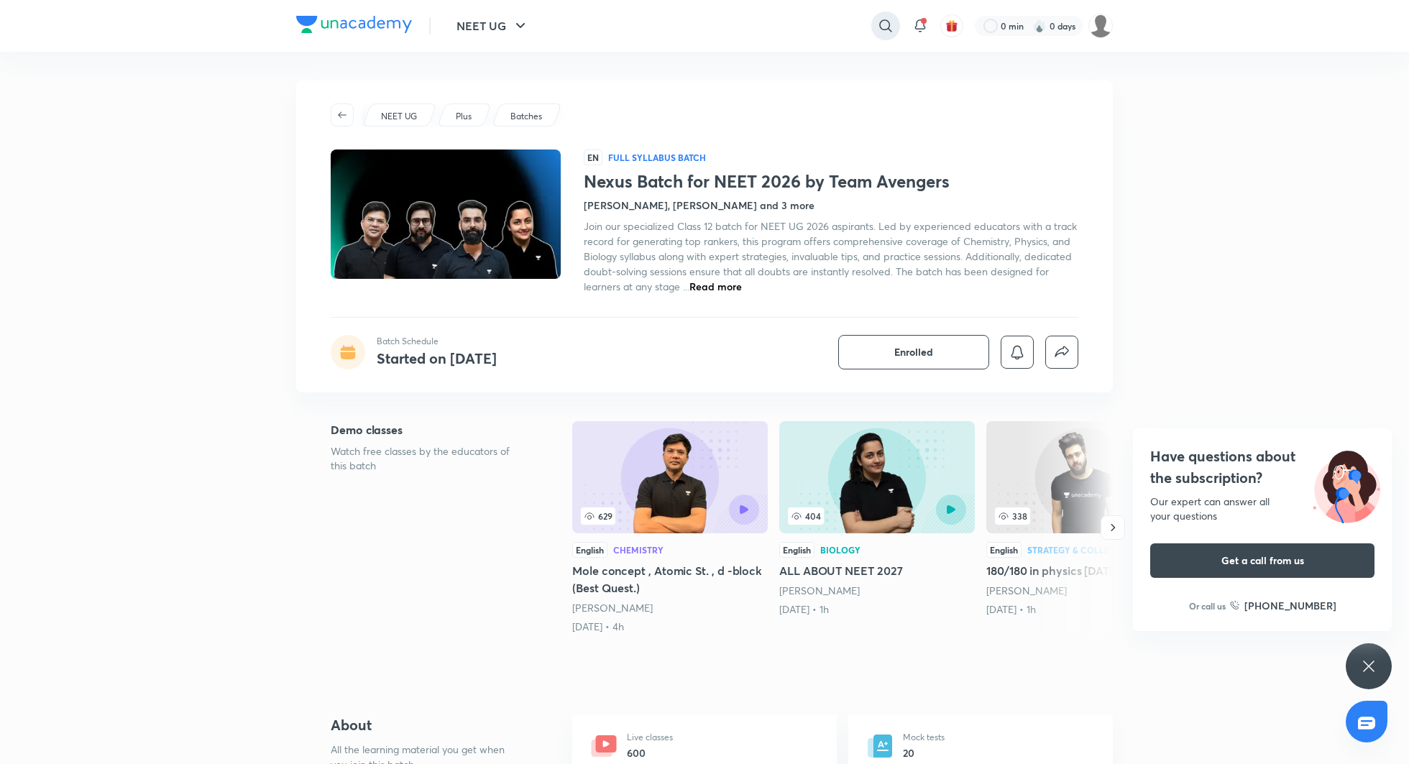
click at [883, 24] on icon at bounding box center [885, 25] width 17 height 17
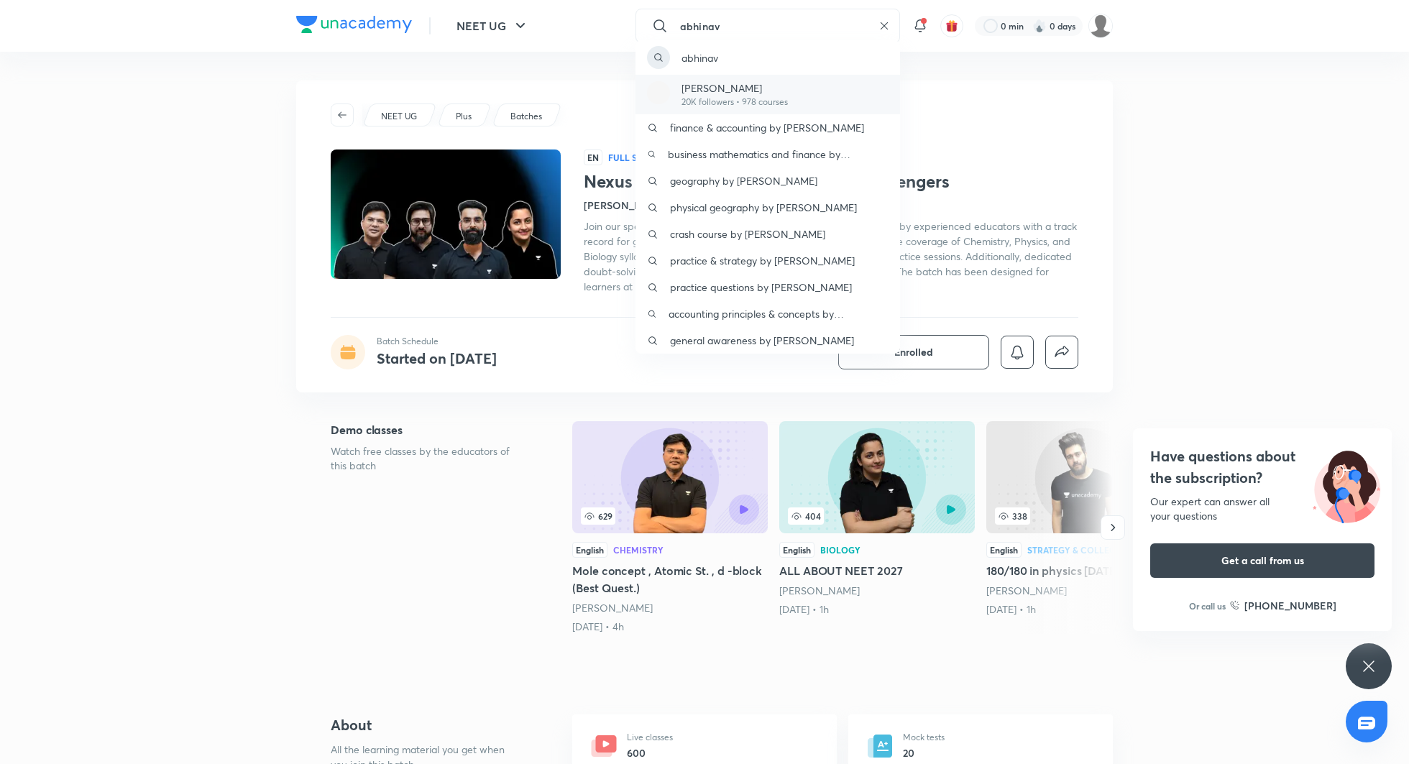
type input "abhinav"
click at [735, 96] on p "20K followers • 978 courses" at bounding box center [734, 102] width 106 height 13
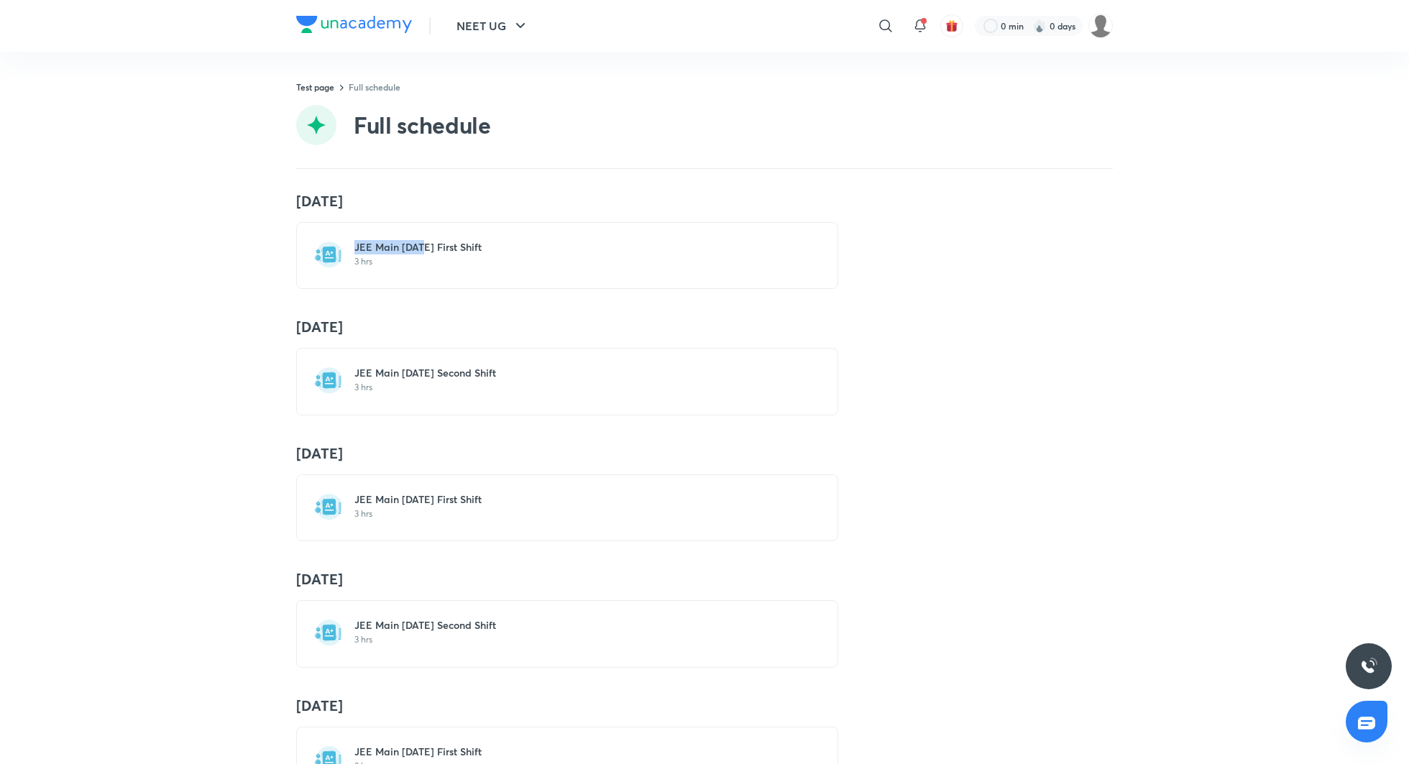
drag, startPoint x: 355, startPoint y: 242, endPoint x: 423, endPoint y: 244, distance: 67.6
click at [423, 244] on h6 "JEE Main 2020 Jan 07 First Shift" at bounding box center [575, 247] width 443 height 14
